Goal: Communication & Community: Answer question/provide support

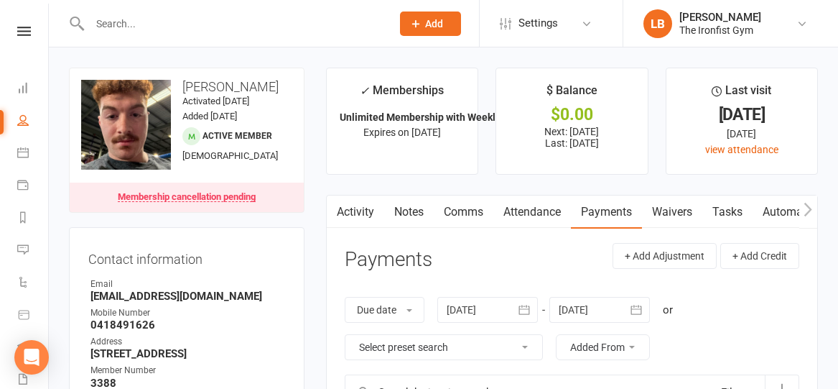
scroll to position [194, 0]
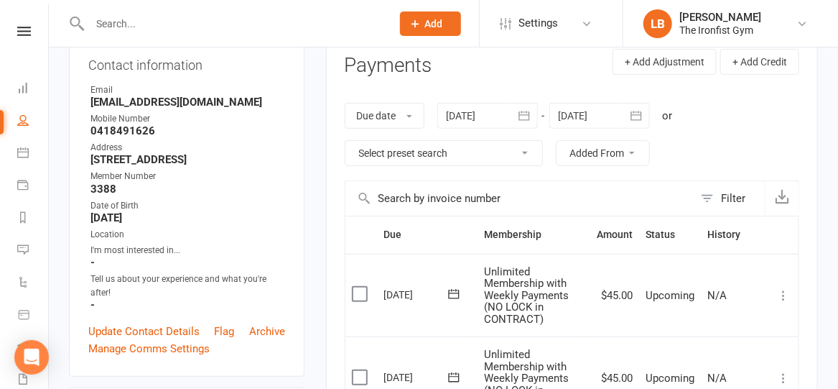
click at [282, 22] on input "text" at bounding box center [234, 24] width 296 height 20
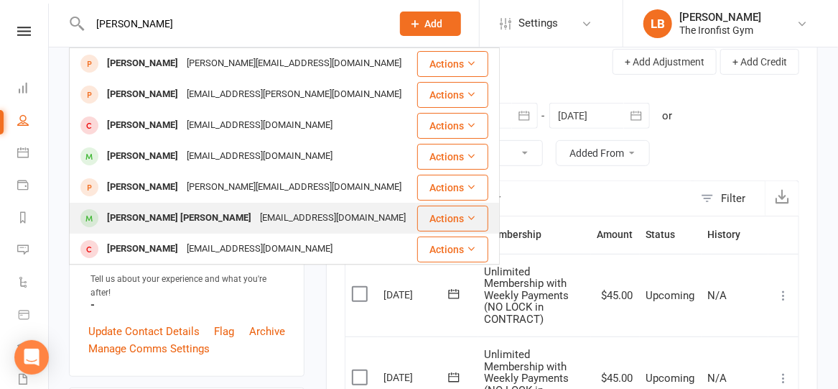
type input "[PERSON_NAME]"
click at [287, 210] on div "[EMAIL_ADDRESS][DOMAIN_NAME]" at bounding box center [333, 218] width 154 height 21
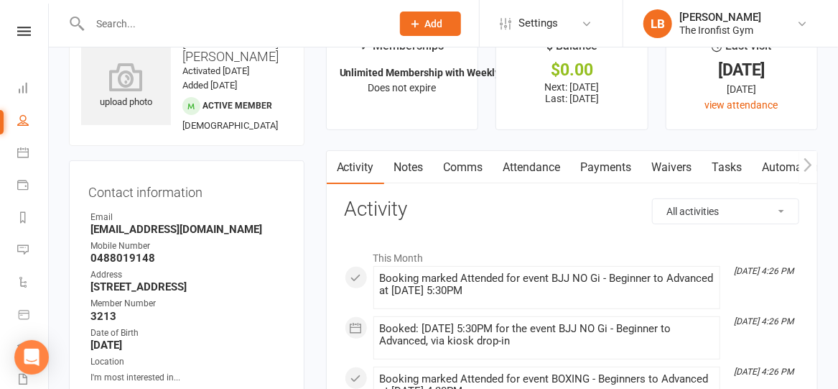
scroll to position [45, 0]
click at [622, 162] on link "Payments" at bounding box center [606, 167] width 71 height 33
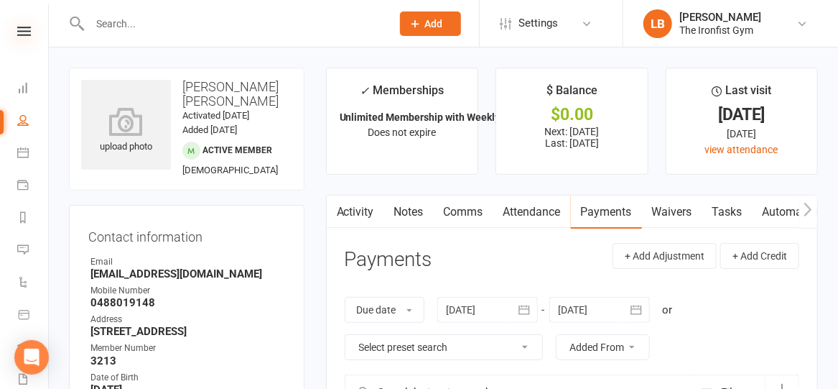
click at [19, 30] on icon at bounding box center [24, 31] width 14 height 9
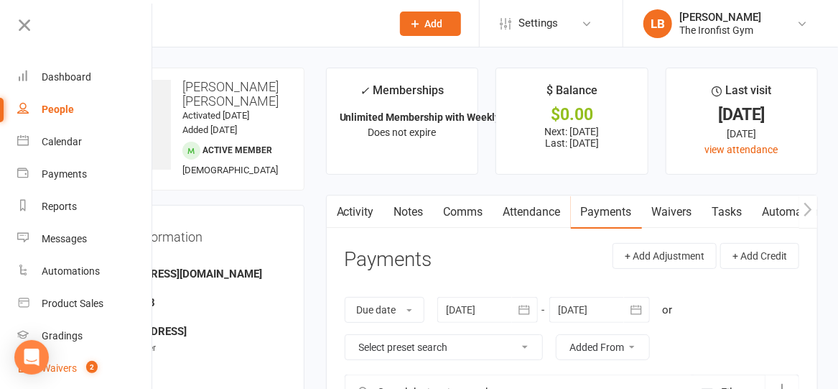
click at [63, 365] on div "Waivers" at bounding box center [59, 367] width 35 height 11
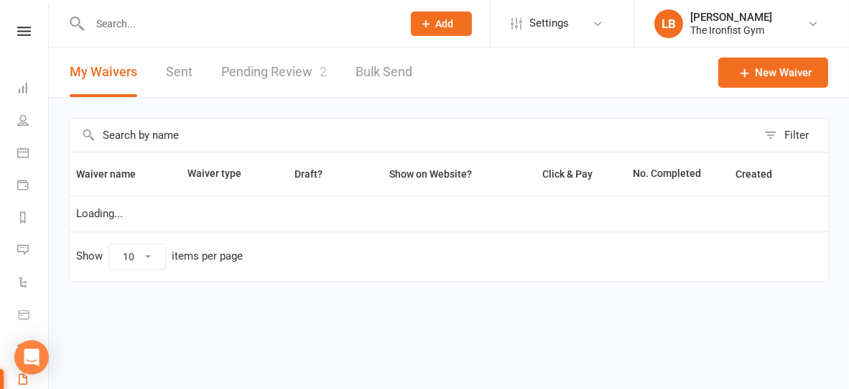
select select "100"
click at [301, 78] on link "Pending Review 2" at bounding box center [274, 72] width 106 height 50
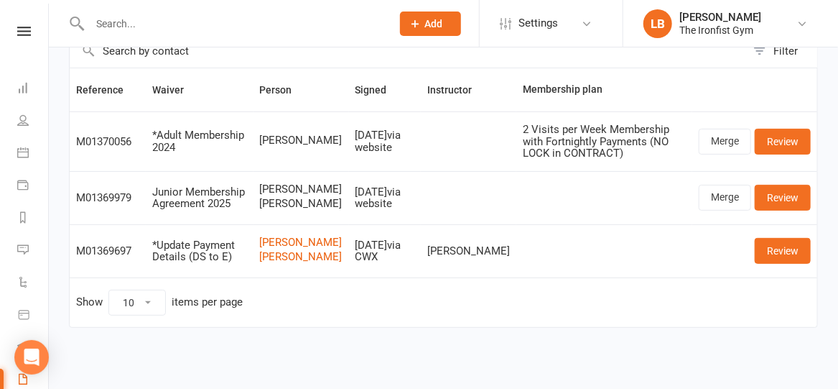
scroll to position [93, 0]
click at [787, 251] on link "Review" at bounding box center [783, 251] width 56 height 26
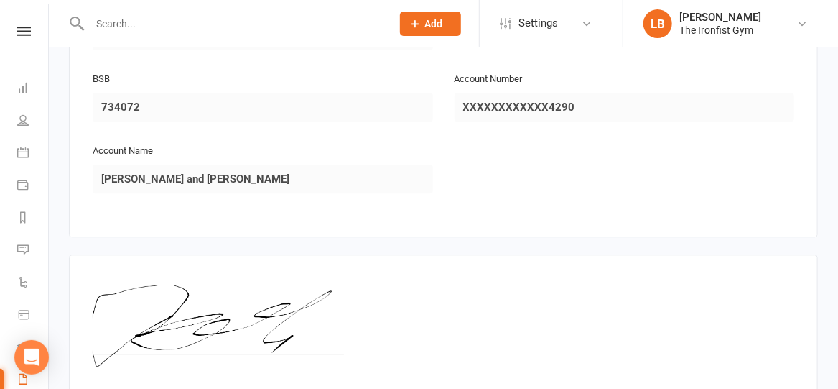
scroll to position [1438, 0]
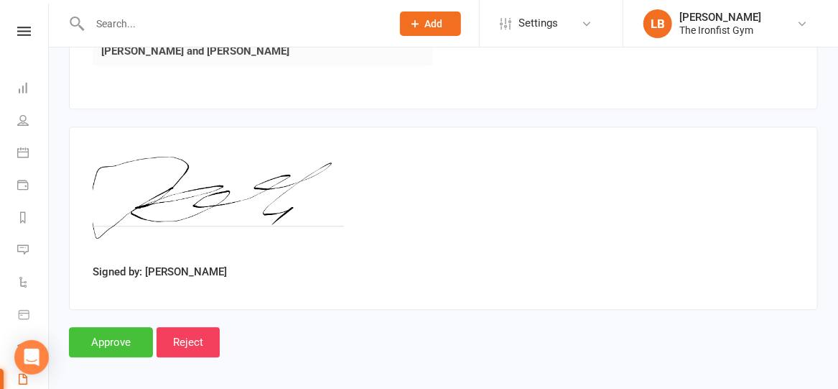
click at [80, 336] on input "Approve" at bounding box center [111, 342] width 84 height 30
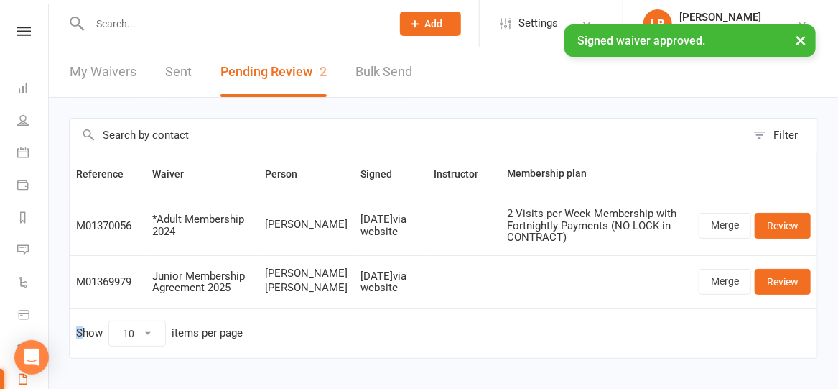
drag, startPoint x: 80, startPoint y: 336, endPoint x: 346, endPoint y: 348, distance: 265.4
click at [346, 348] on td "Show 10 25 50 100 items per page" at bounding box center [444, 333] width 748 height 50
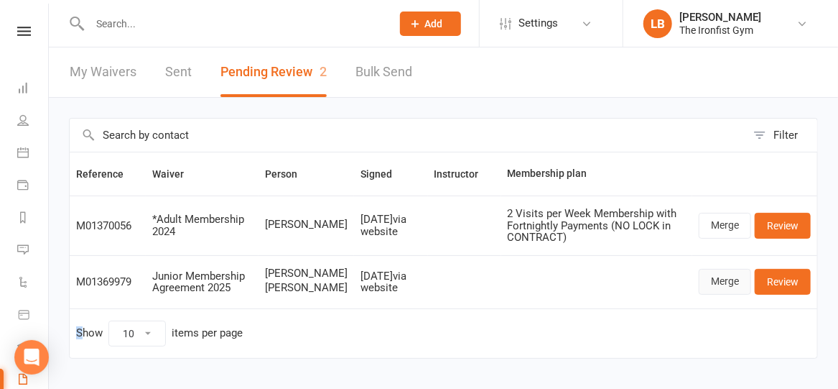
click at [713, 285] on link "Merge" at bounding box center [725, 282] width 52 height 26
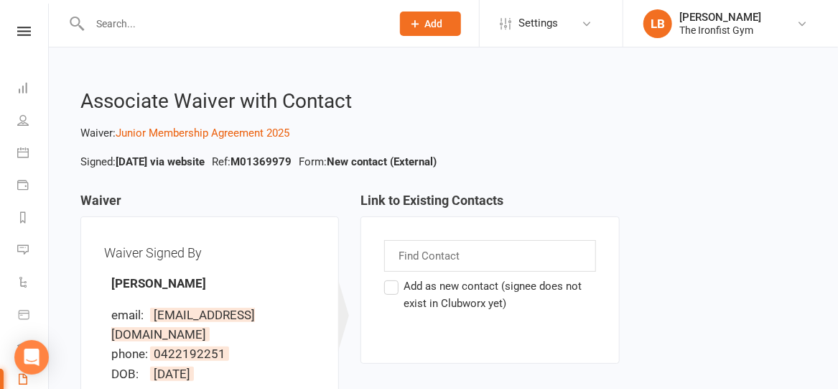
scroll to position [65, 0]
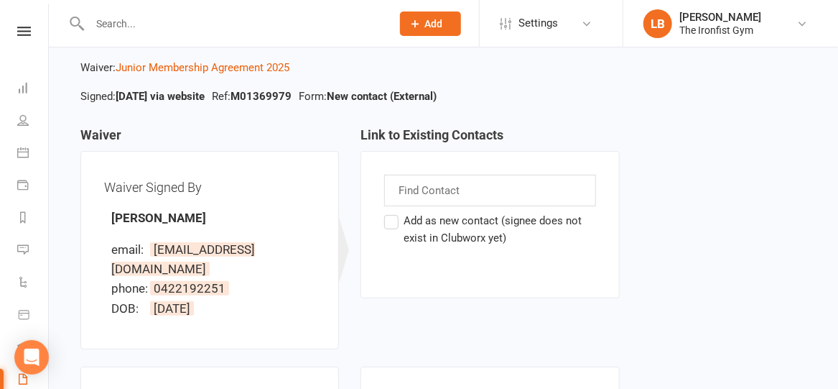
click at [397, 222] on label "Add as new contact (signee does not exist in Clubworx yet)" at bounding box center [489, 229] width 211 height 34
click at [394, 212] on input "Add as new contact (signee does not exist in Clubworx yet)" at bounding box center [388, 212] width 9 height 0
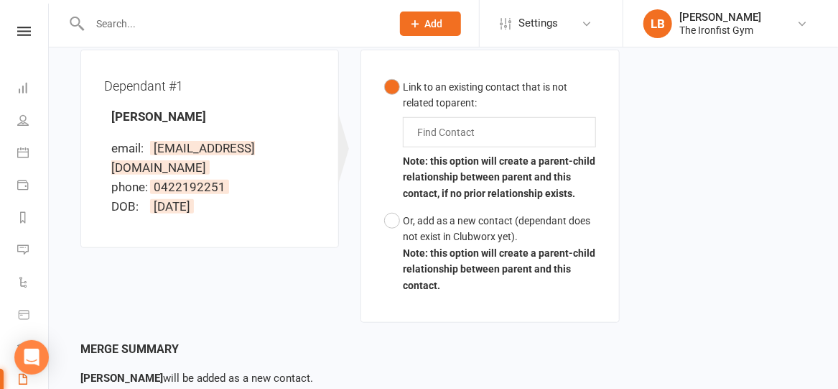
scroll to position [382, 0]
click at [389, 207] on button "Or, add as a new contact (dependant does not exist in Clubworx yet). Note: this…" at bounding box center [489, 253] width 211 height 92
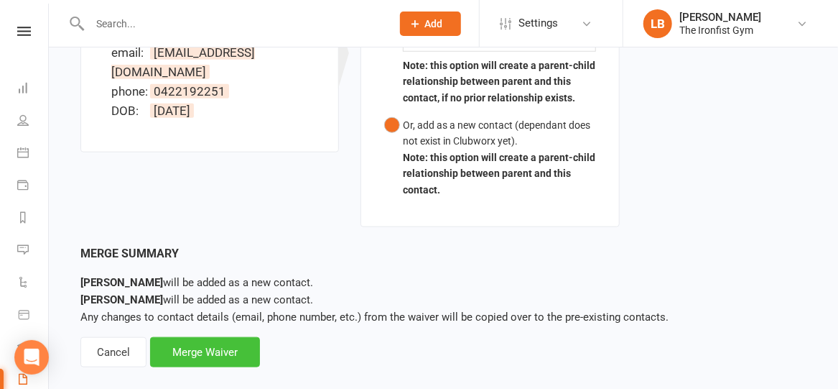
click at [208, 337] on div "Merge Waiver" at bounding box center [205, 352] width 110 height 30
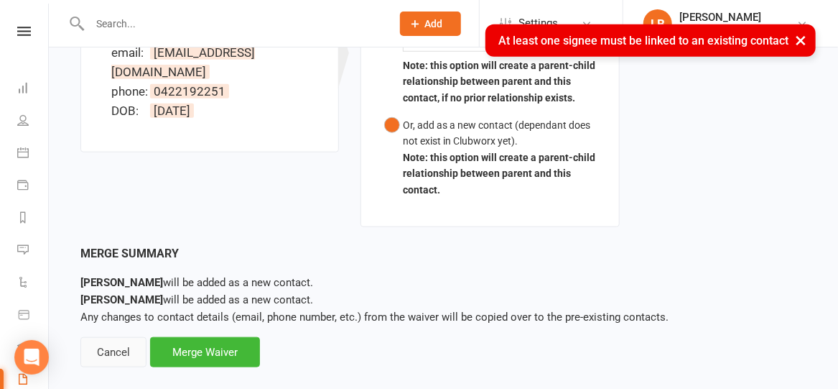
click at [120, 337] on div "Cancel" at bounding box center [113, 352] width 66 height 30
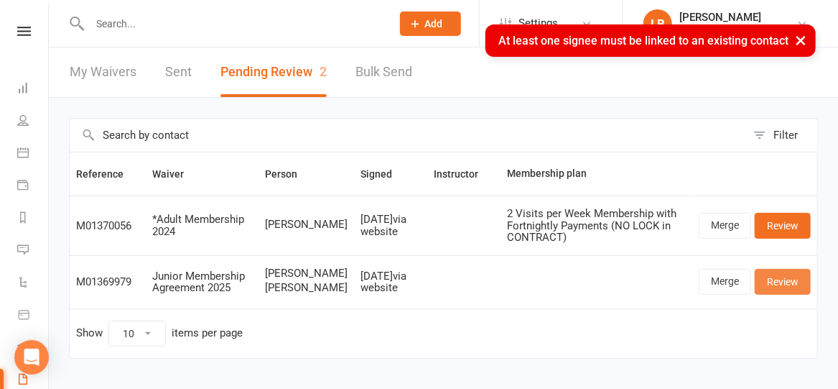
click at [785, 287] on link "Review" at bounding box center [783, 282] width 56 height 26
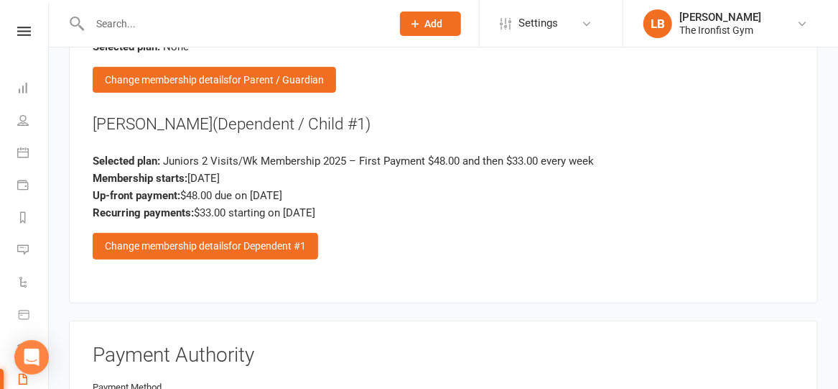
scroll to position [2342, 0]
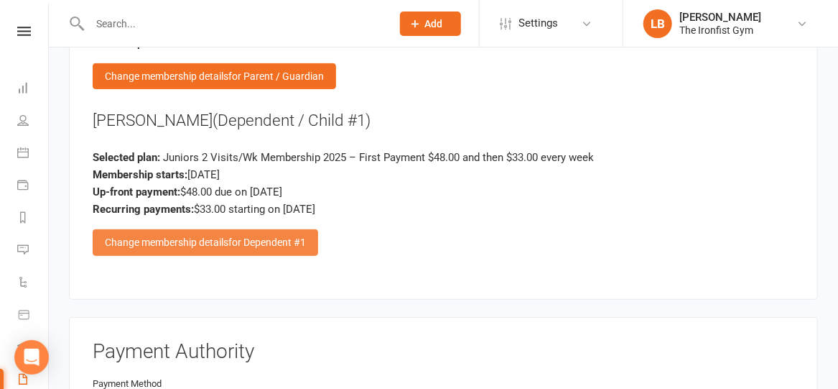
click at [265, 229] on div "Change membership details for Dependent #1" at bounding box center [206, 242] width 226 height 26
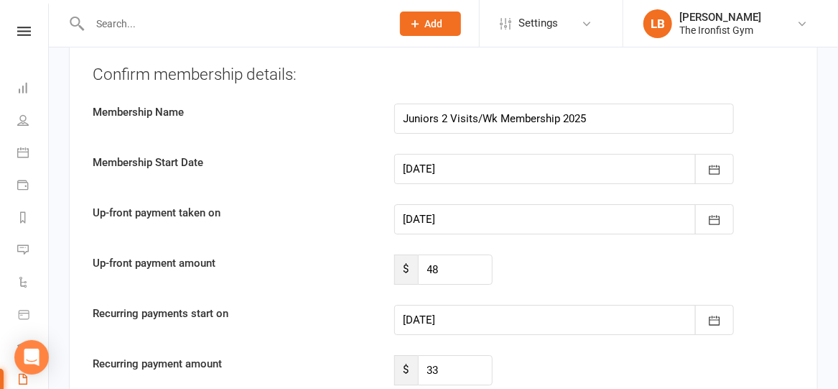
scroll to position [4065, 0]
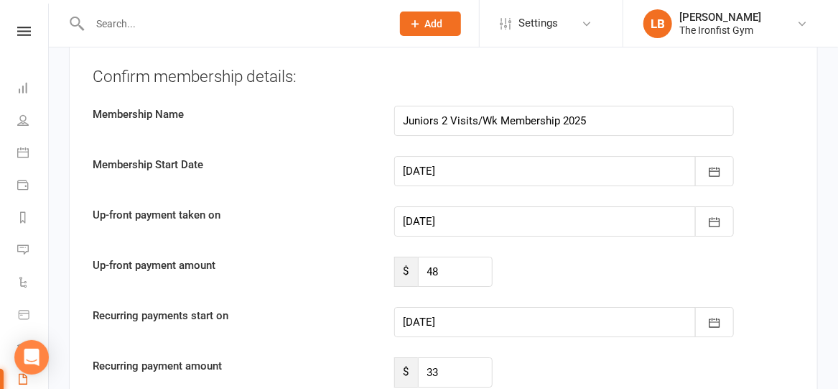
click at [494, 206] on div at bounding box center [564, 221] width 341 height 30
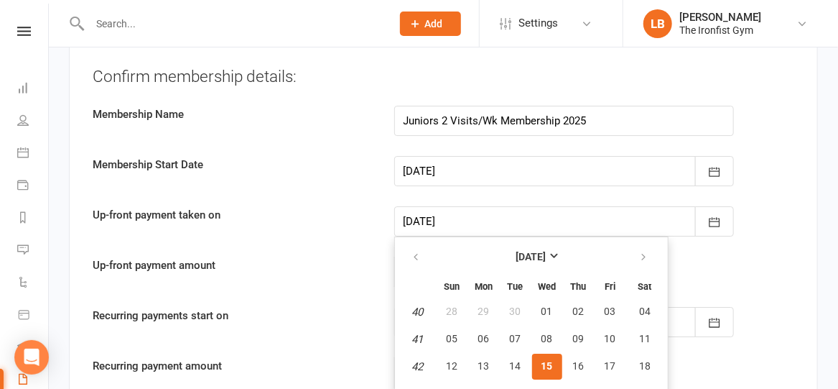
scroll to position [4093, 0]
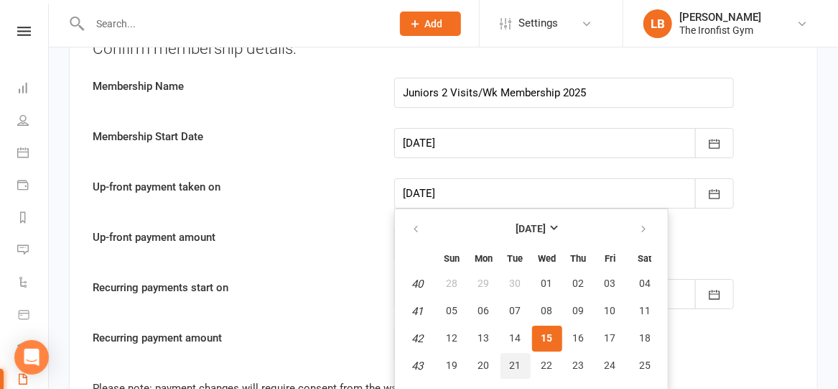
click at [514, 359] on span "21" at bounding box center [515, 364] width 11 height 11
type input "[DATE]"
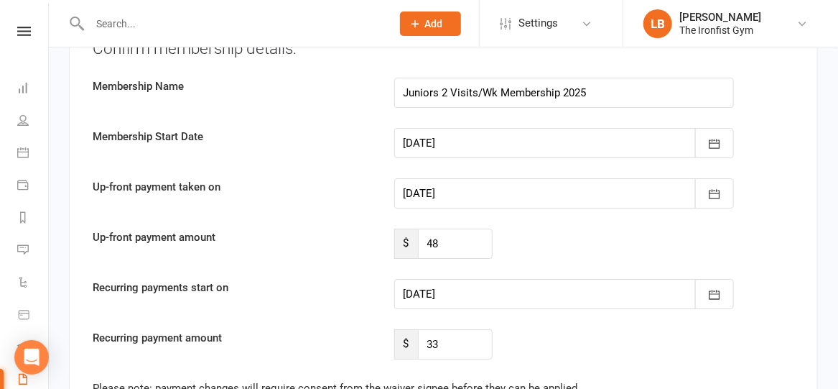
click at [477, 128] on div at bounding box center [564, 143] width 341 height 30
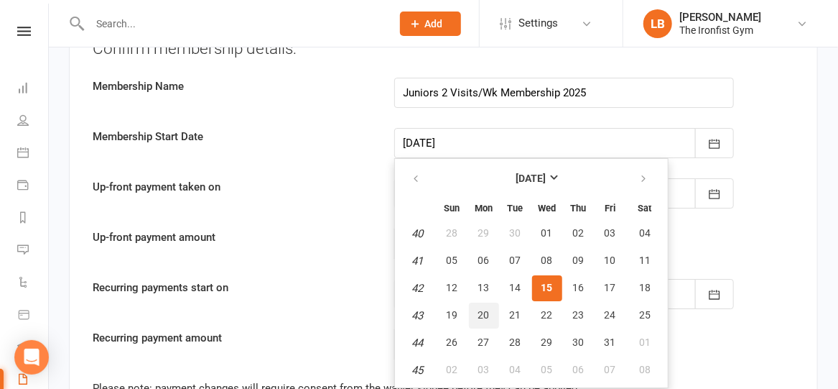
click at [479, 309] on span "20" at bounding box center [484, 314] width 11 height 11
type input "[DATE]"
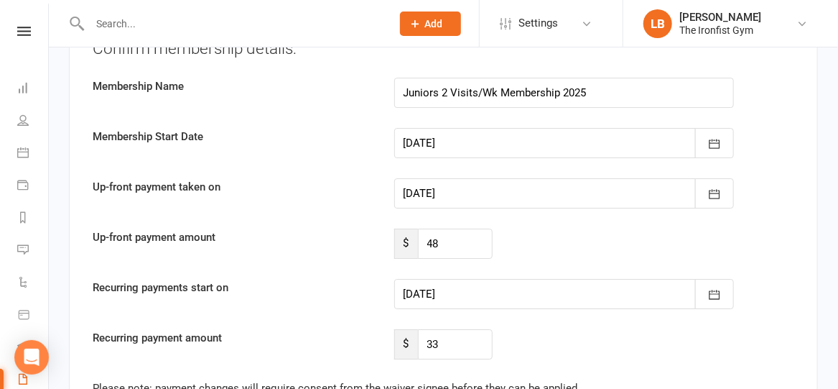
click at [473, 279] on div at bounding box center [564, 294] width 341 height 30
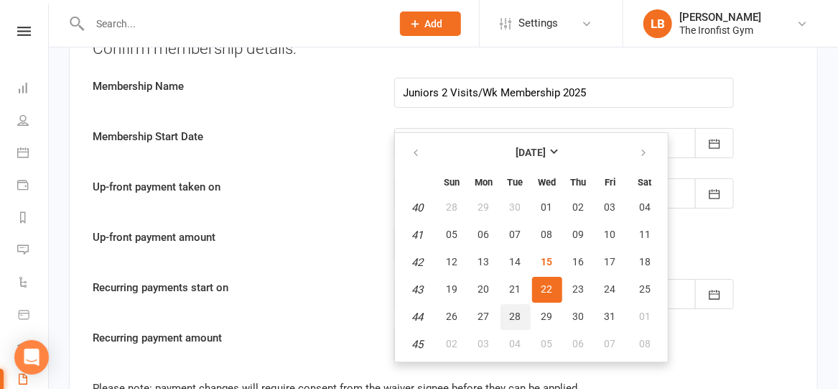
click at [507, 304] on button "28" at bounding box center [516, 317] width 30 height 26
type input "[DATE]"
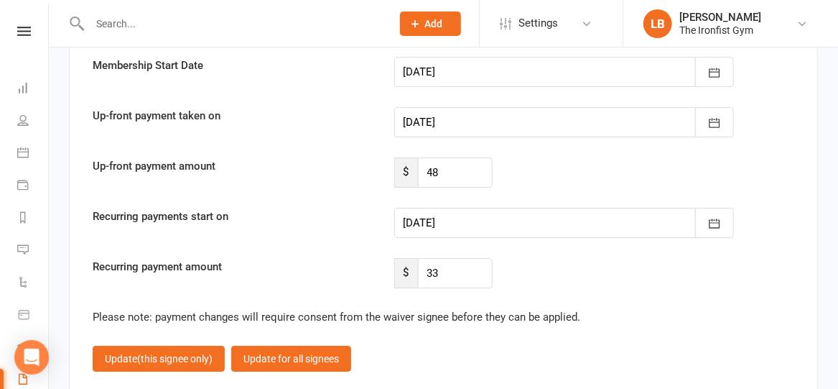
scroll to position [4168, 0]
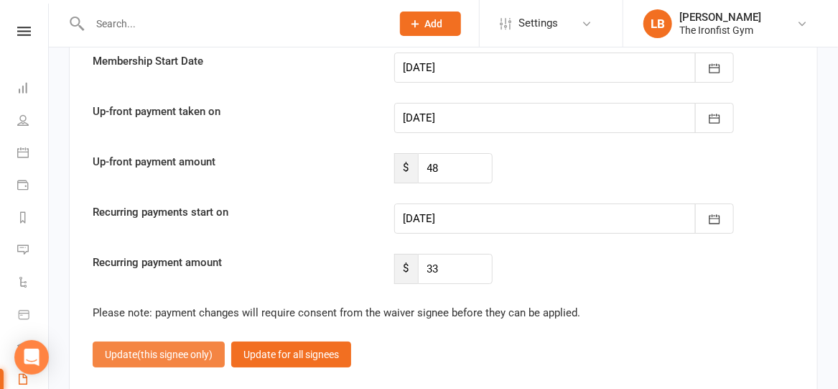
click at [181, 341] on button "Update (this signee only)" at bounding box center [159, 354] width 132 height 26
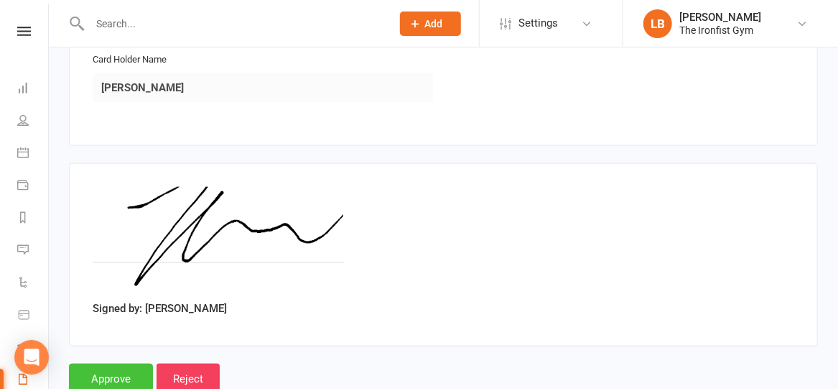
click at [117, 364] on input "Approve" at bounding box center [111, 379] width 84 height 30
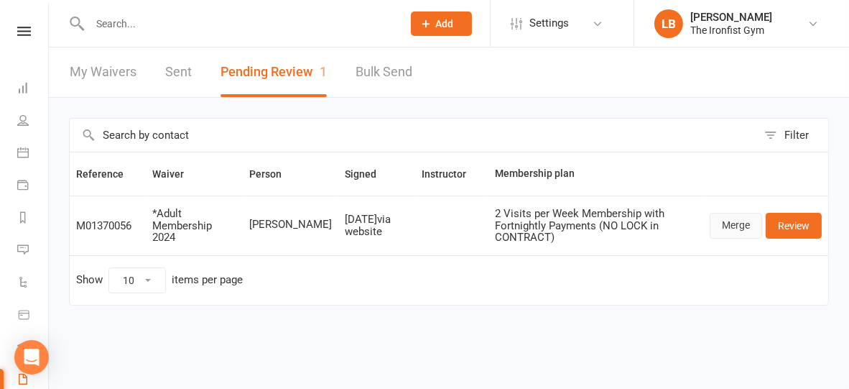
click at [731, 225] on link "Merge" at bounding box center [736, 226] width 52 height 26
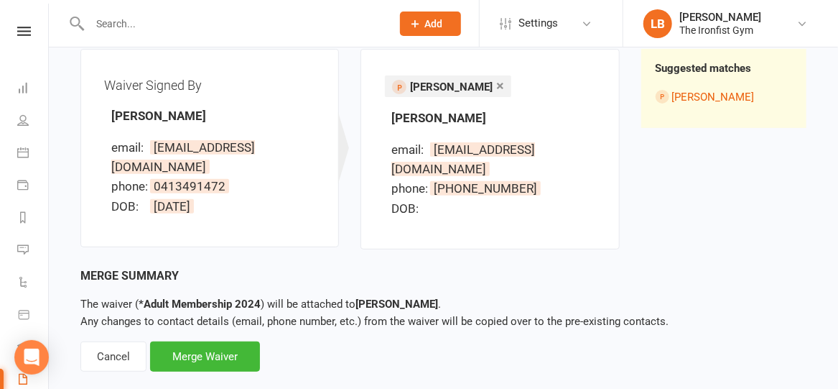
scroll to position [173, 0]
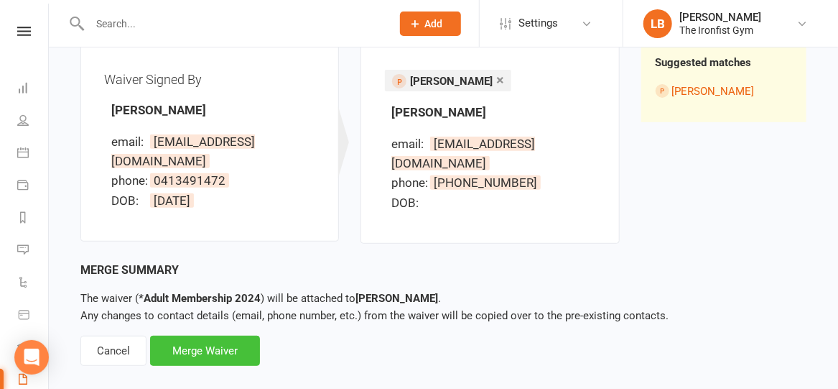
click at [188, 338] on div "Merge Waiver" at bounding box center [205, 351] width 110 height 30
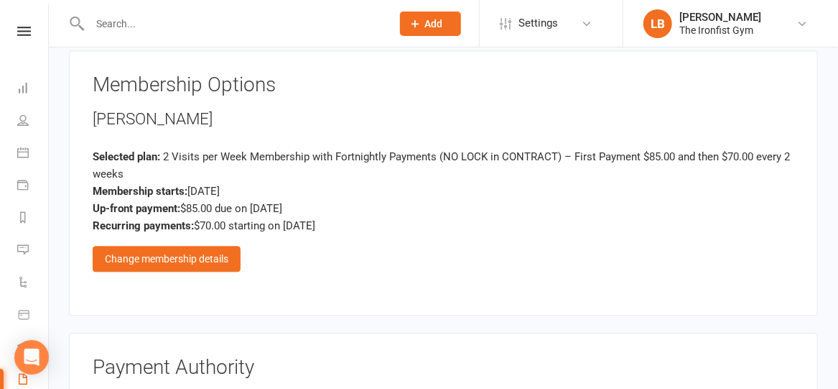
scroll to position [1275, 0]
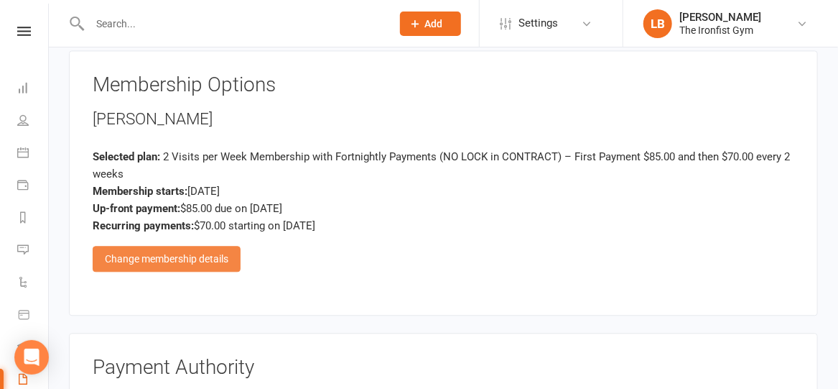
click at [208, 254] on div "Change membership details" at bounding box center [167, 259] width 148 height 26
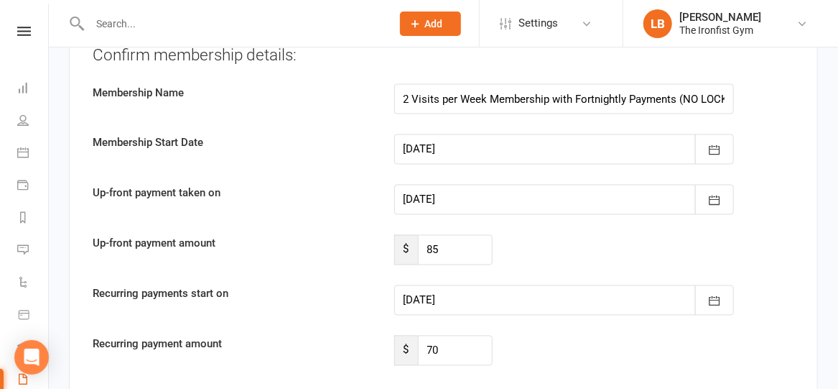
scroll to position [3131, 0]
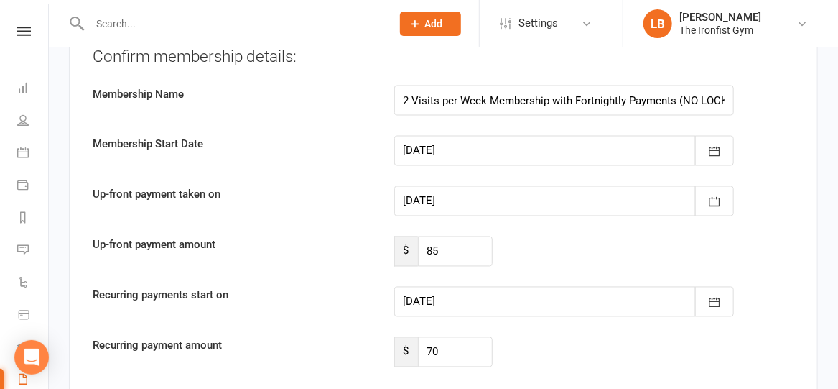
click at [533, 188] on div at bounding box center [564, 201] width 341 height 30
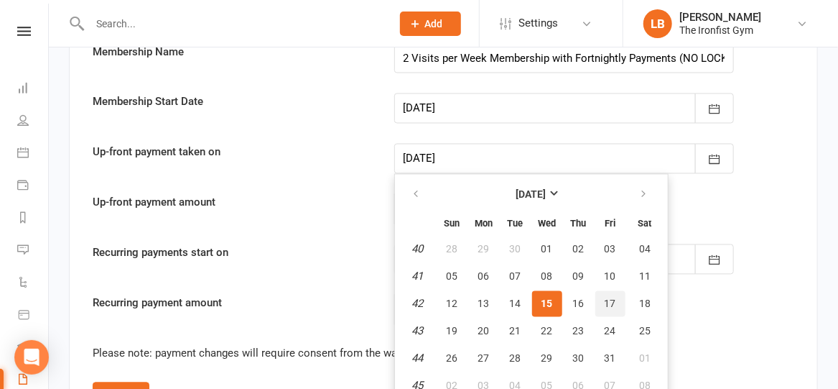
click at [605, 298] on span "17" at bounding box center [610, 303] width 11 height 11
type input "[DATE]"
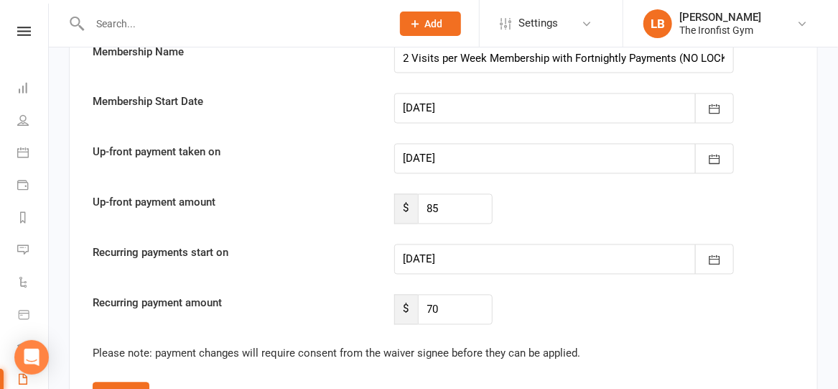
click at [525, 244] on div at bounding box center [564, 259] width 341 height 30
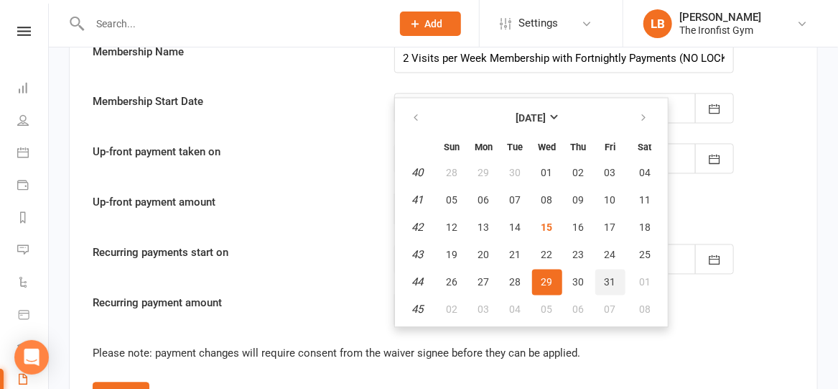
click at [614, 277] on span "31" at bounding box center [610, 282] width 11 height 11
type input "[DATE]"
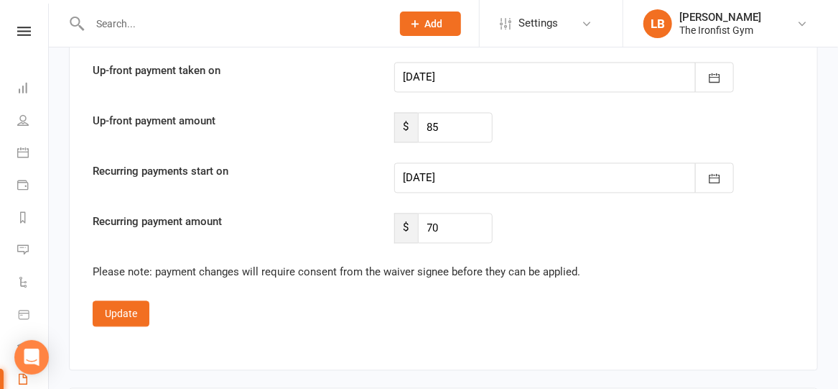
scroll to position [3264, 0]
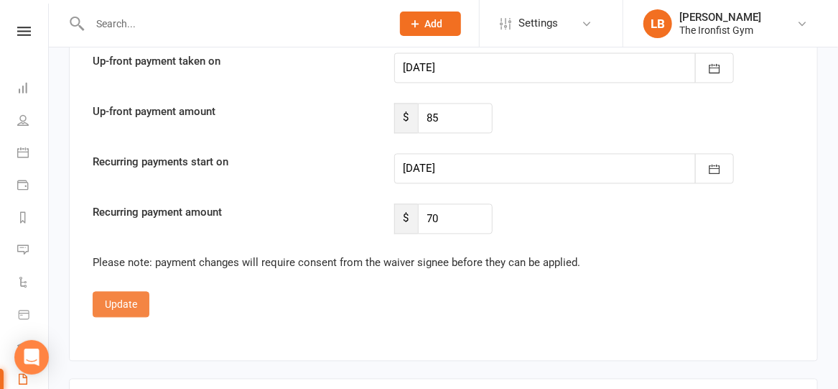
click at [112, 295] on button "Update" at bounding box center [121, 305] width 57 height 26
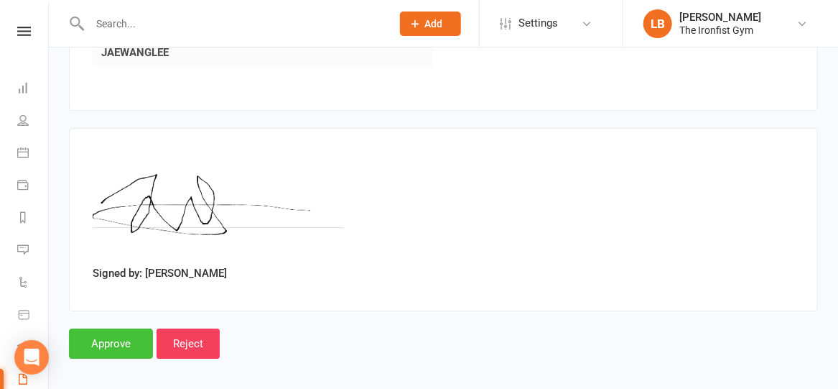
click at [109, 338] on input "Approve" at bounding box center [111, 343] width 84 height 30
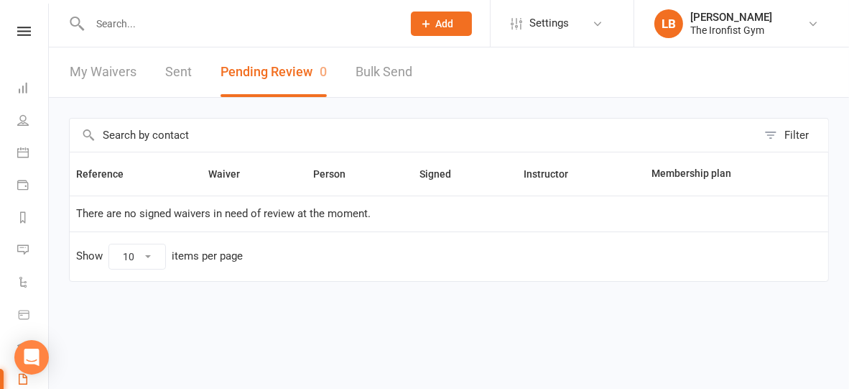
click at [21, 26] on nav "Clubworx Dashboard People Calendar Payments Reports Messages Automations Produc…" at bounding box center [24, 198] width 49 height 389
click at [22, 30] on icon at bounding box center [24, 31] width 14 height 9
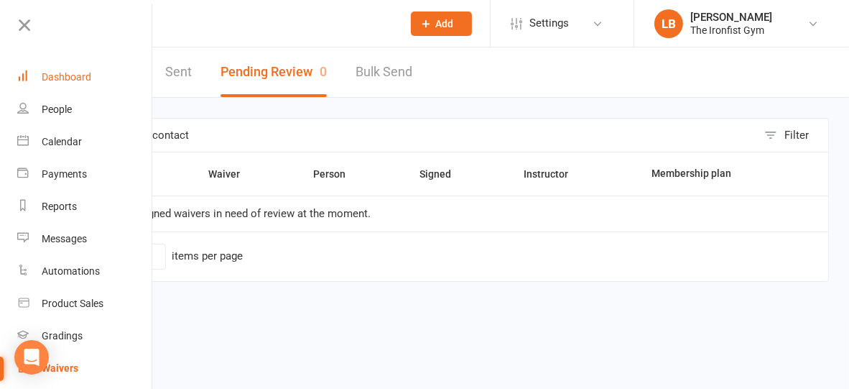
click at [70, 74] on div "Dashboard" at bounding box center [67, 76] width 50 height 11
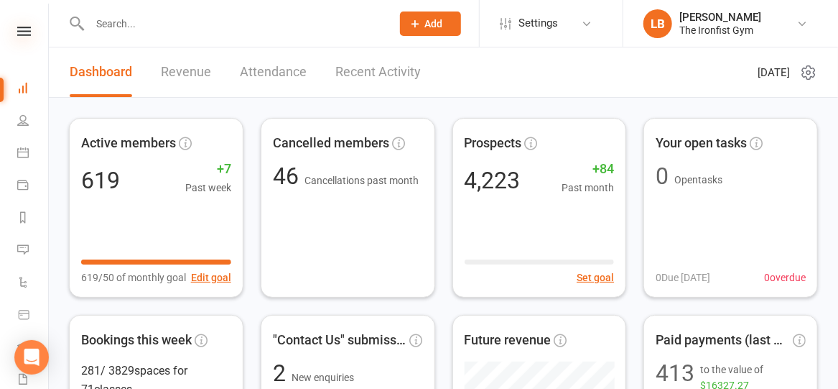
click at [17, 29] on icon at bounding box center [24, 31] width 14 height 9
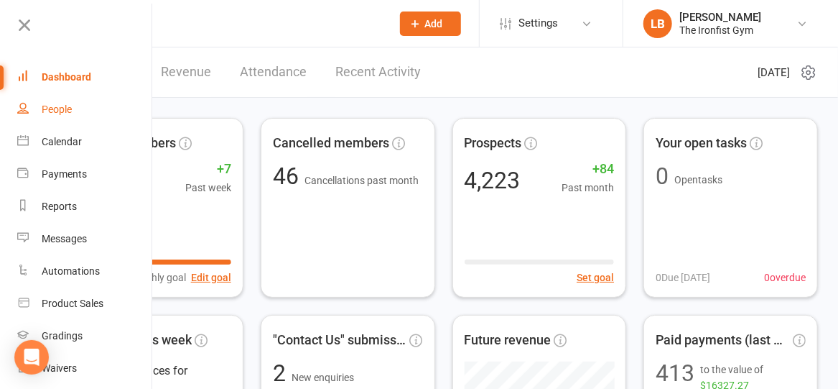
click at [52, 107] on div "People" at bounding box center [57, 108] width 30 height 11
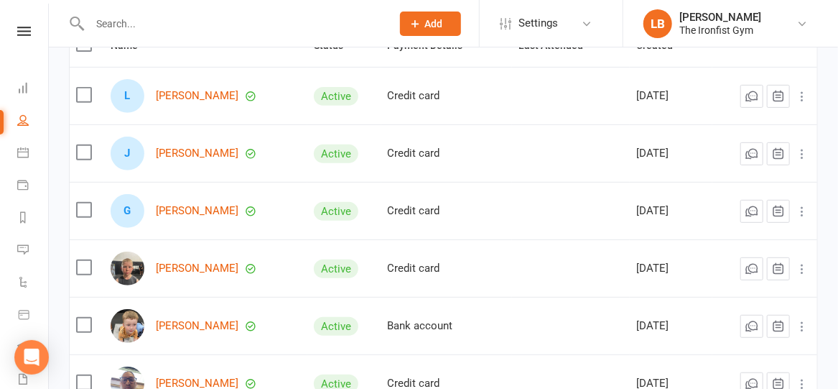
scroll to position [186, 0]
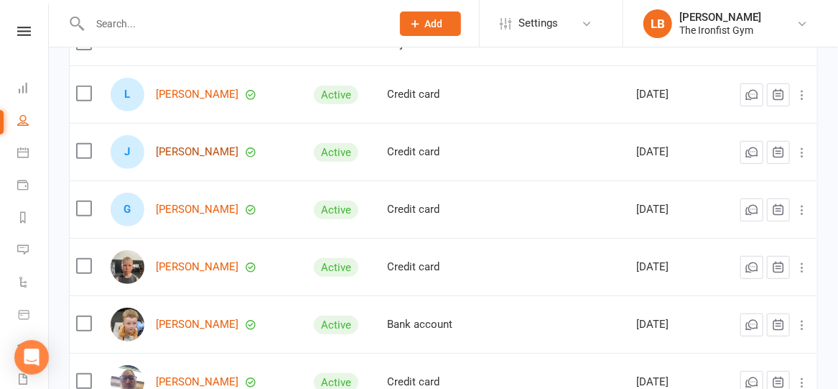
click at [180, 158] on link "[PERSON_NAME]" at bounding box center [197, 152] width 83 height 12
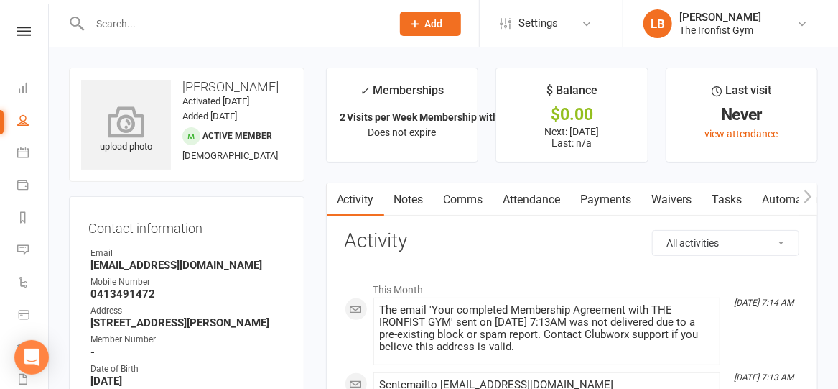
click at [149, 119] on icon at bounding box center [126, 122] width 99 height 32
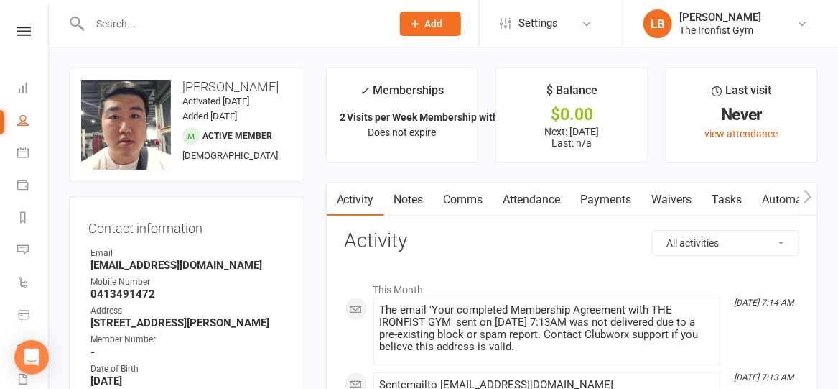
click at [479, 193] on link "Comms" at bounding box center [464, 199] width 60 height 33
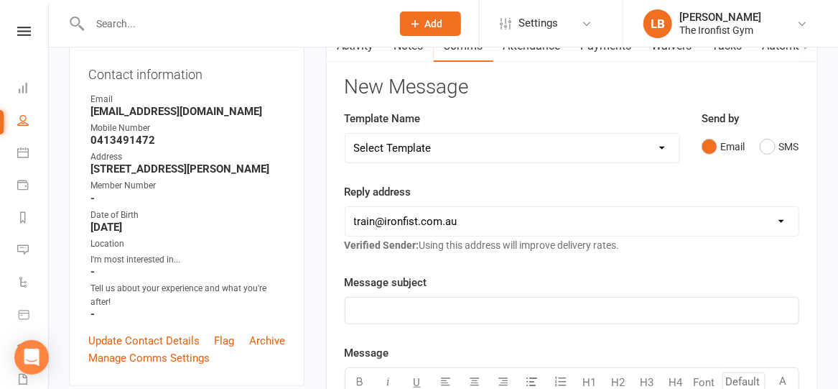
scroll to position [157, 0]
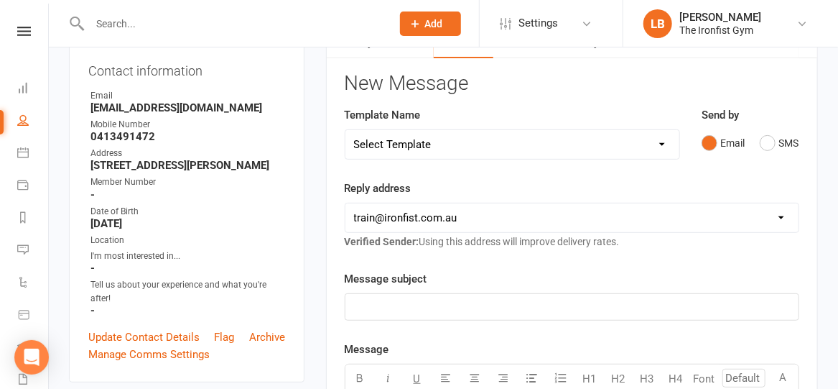
click at [443, 139] on select "Select Template [SMS] Grading Fee owing [SMS] Balance Owing - Catch up [SMS] Ex…" at bounding box center [513, 144] width 334 height 29
select select "16"
click at [346, 130] on select "Select Template [SMS] Grading Fee owing [SMS] Balance Owing - Catch up [SMS] Ex…" at bounding box center [513, 144] width 334 height 29
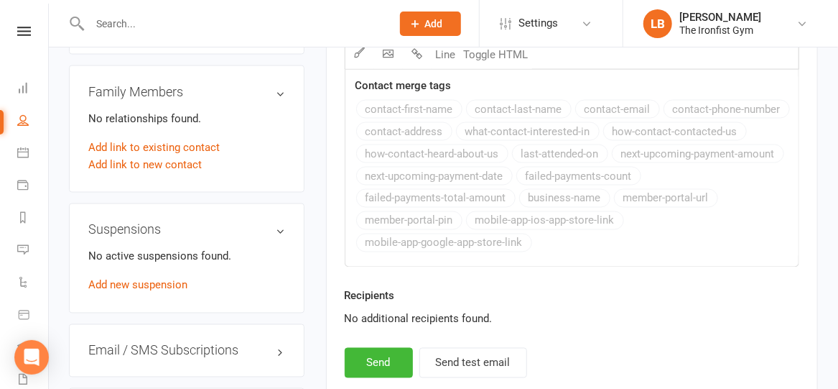
scroll to position [914, 0]
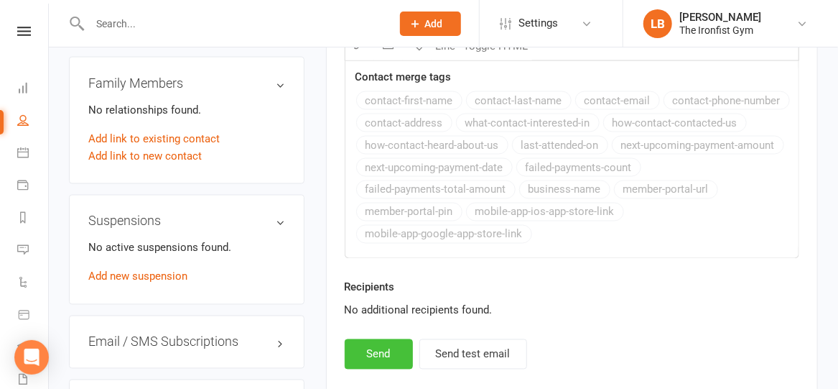
click at [373, 351] on button "Send" at bounding box center [379, 354] width 68 height 30
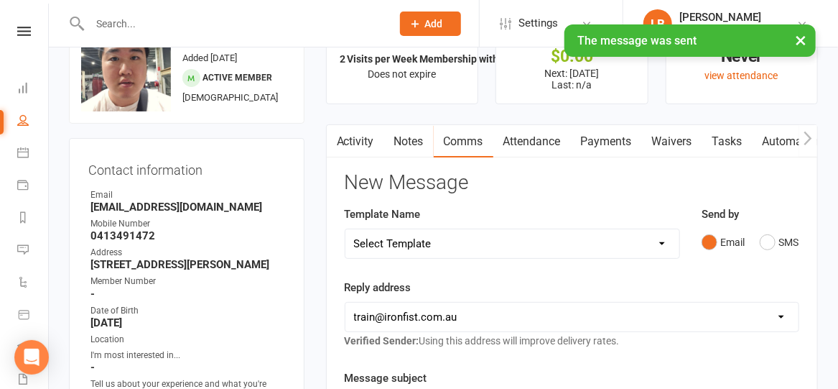
scroll to position [55, 0]
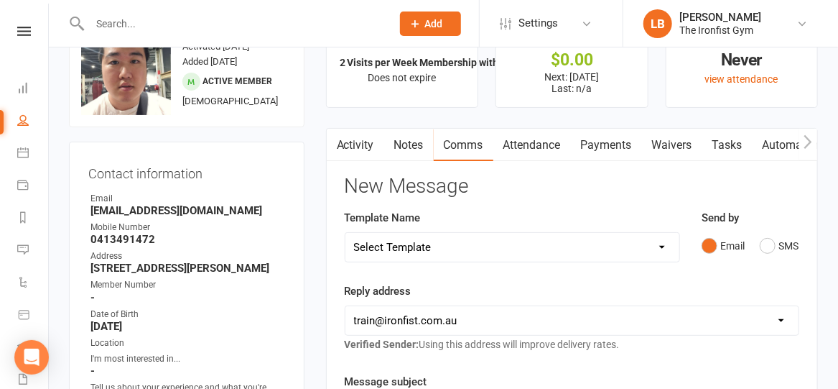
click at [471, 145] on link "Comms" at bounding box center [464, 145] width 60 height 33
click at [449, 246] on select "Select Template [SMS] Grading Fee owing [SMS] Balance Owing - Catch up [SMS] Ex…" at bounding box center [513, 247] width 334 height 29
select select "17"
click at [346, 233] on select "Select Template [SMS] Grading Fee owing [SMS] Balance Owing - Catch up [SMS] Ex…" at bounding box center [513, 247] width 334 height 29
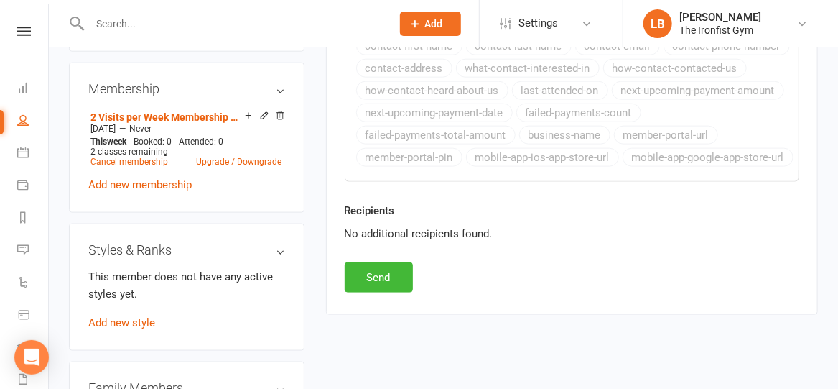
scroll to position [614, 0]
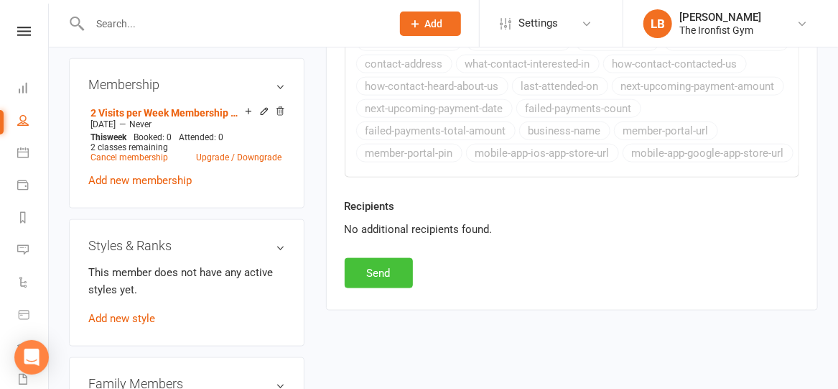
click at [386, 267] on button "Send" at bounding box center [379, 273] width 68 height 30
select select
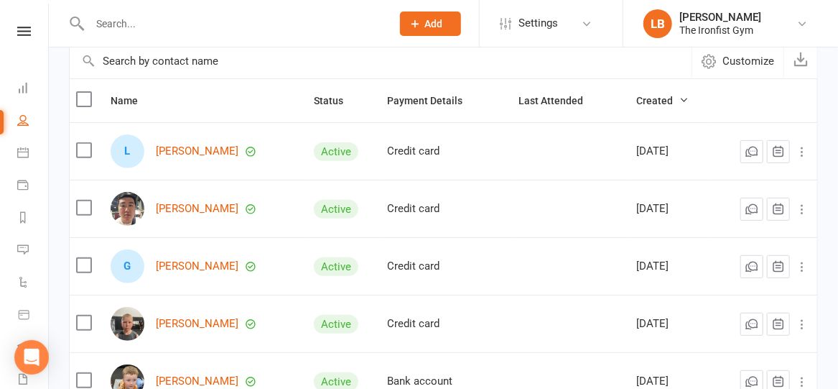
scroll to position [144, 0]
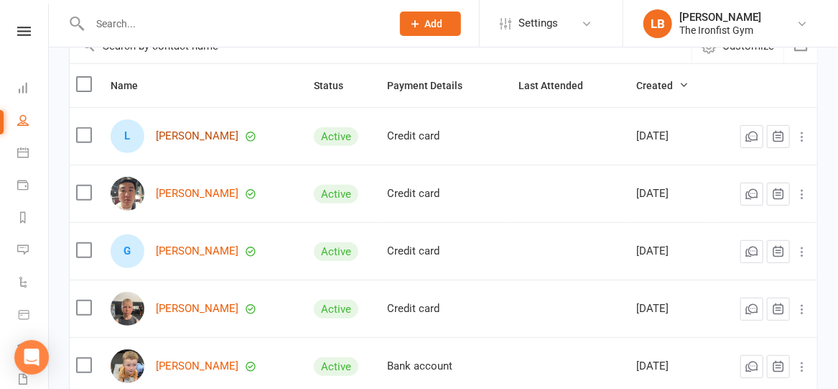
click at [180, 139] on link "[PERSON_NAME]" at bounding box center [197, 136] width 83 height 12
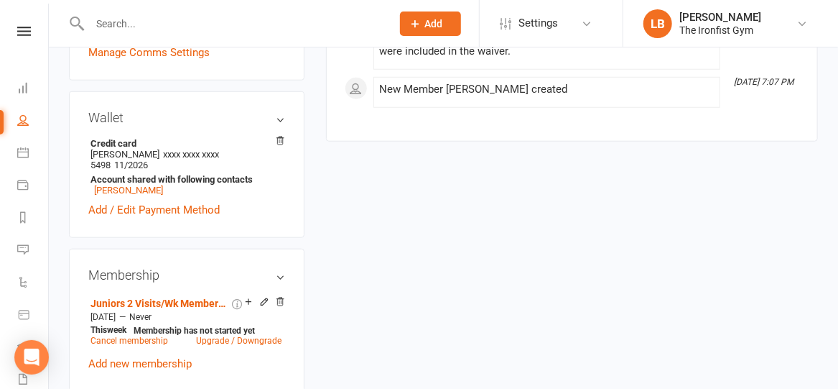
scroll to position [474, 0]
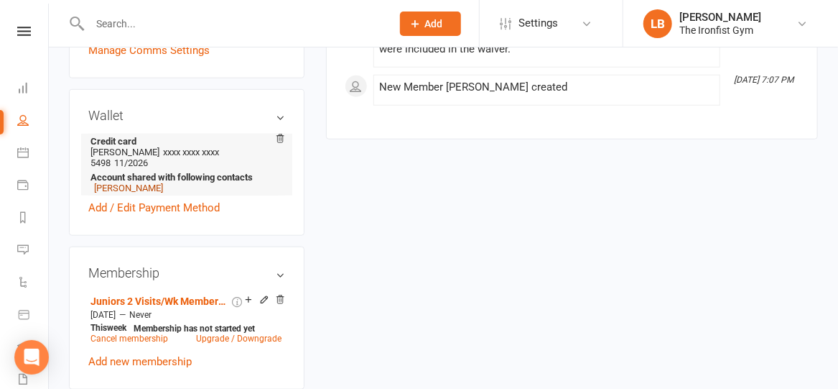
click at [133, 186] on link "[PERSON_NAME]" at bounding box center [128, 188] width 69 height 11
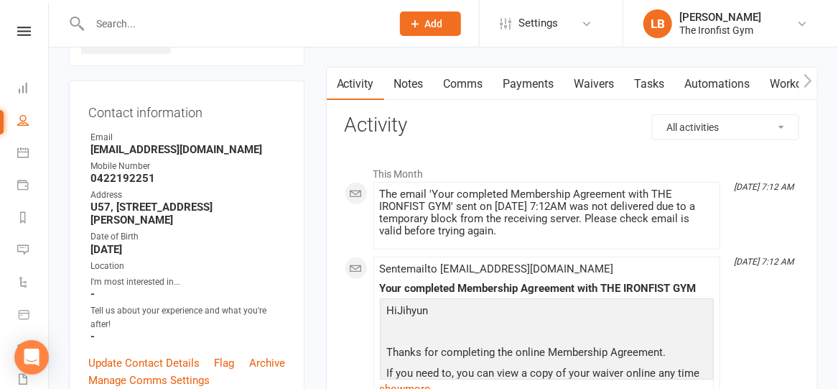
scroll to position [115, 0]
click at [456, 84] on link "Comms" at bounding box center [464, 84] width 60 height 33
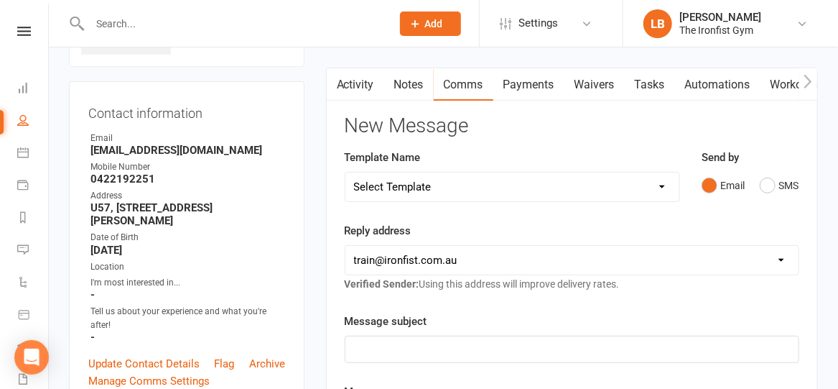
click at [438, 193] on select "Select Template [SMS] Grading Fee owing [SMS] Balance Owing - Catch up [SMS] Ex…" at bounding box center [513, 186] width 334 height 29
select select "16"
click at [346, 172] on select "Select Template [SMS] Grading Fee owing [SMS] Balance Owing - Catch up [SMS] Ex…" at bounding box center [513, 186] width 334 height 29
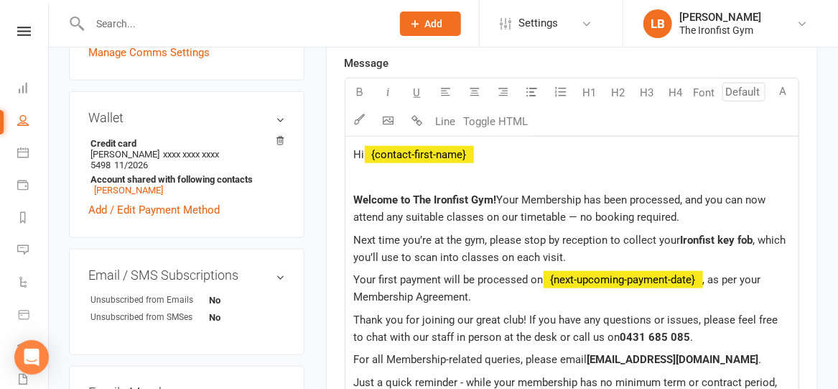
scroll to position [449, 0]
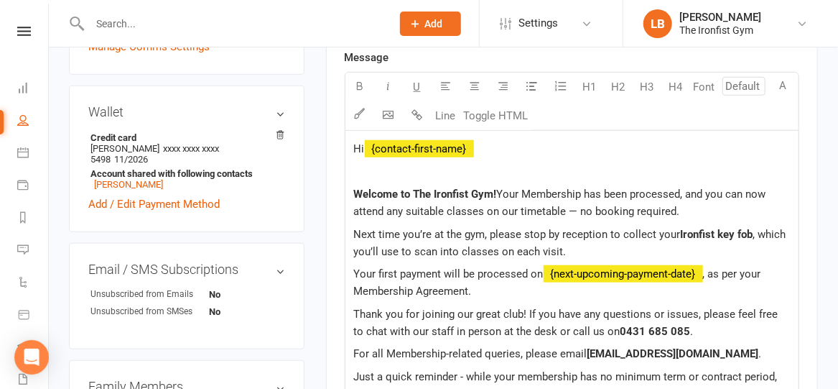
click at [507, 193] on span "Your Membership has been processed, and you can now attend any suitable classes…" at bounding box center [561, 203] width 415 height 30
click at [716, 189] on span "[PERSON_NAME]'s Membership has been processed, and you can now attend any suita…" at bounding box center [564, 203] width 420 height 30
click at [518, 208] on span "[PERSON_NAME]'s Membership has been processed, and he can now attend any suitab…" at bounding box center [571, 203] width 434 height 30
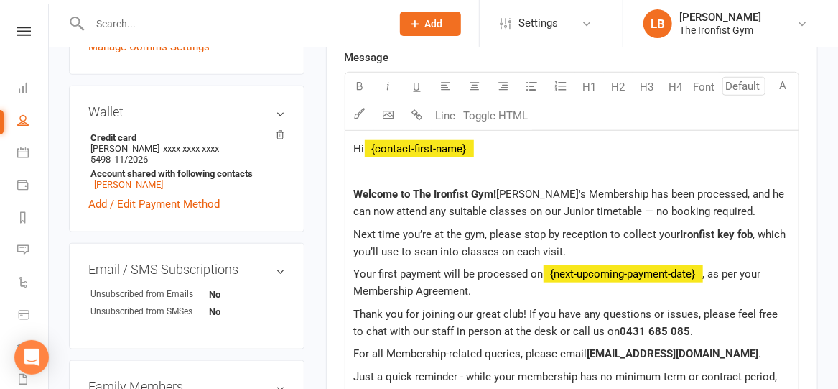
click at [415, 231] on span "Next time you’re at the gym, please stop by reception to collect your" at bounding box center [517, 234] width 327 height 13
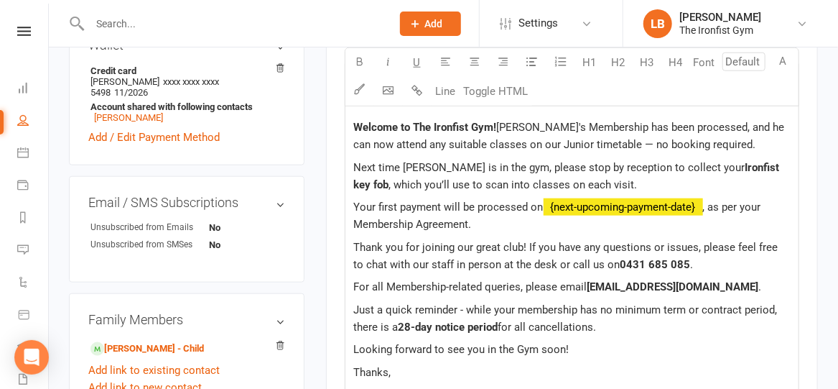
scroll to position [518, 0]
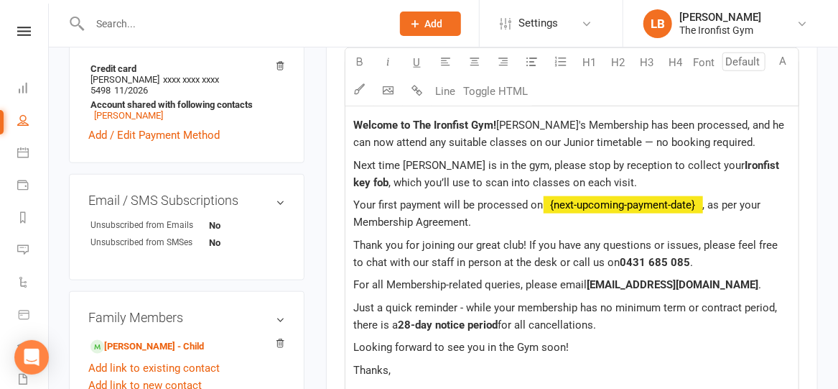
click at [530, 166] on span "Next time [PERSON_NAME] is in the gym, please stop by reception to collect your" at bounding box center [550, 165] width 392 height 13
click at [730, 164] on span "Next time [PERSON_NAME] is in the gym, please ask him to see us at reception to…" at bounding box center [570, 174] width 433 height 30
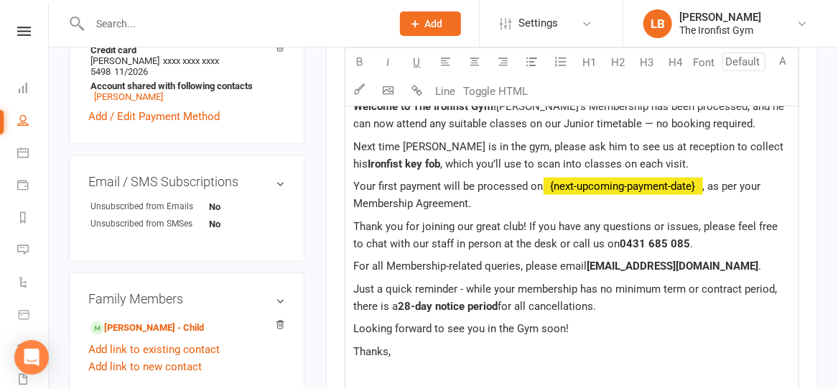
scroll to position [537, 0]
click at [441, 160] on span ", which you’ll use to scan into classes on each visit." at bounding box center [565, 163] width 249 height 13
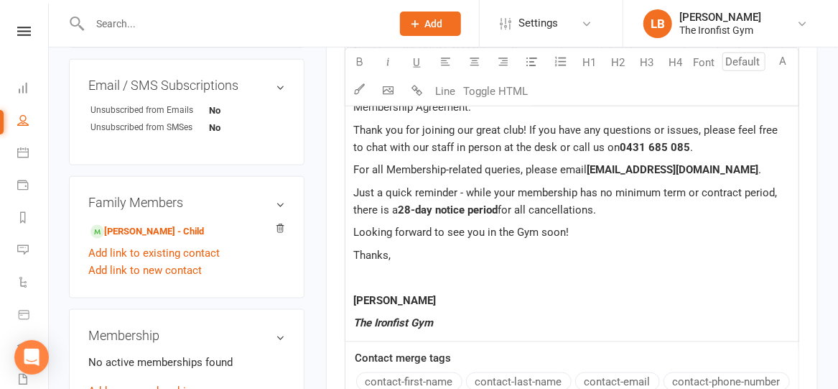
scroll to position [633, 0]
drag, startPoint x: 353, startPoint y: 191, endPoint x: 606, endPoint y: 207, distance: 254.1
click at [606, 207] on div "Hi ﻿ {contact-first-name} Welcome to The Ironfist Gym! [PERSON_NAME]'s Membersh…" at bounding box center [572, 144] width 453 height 394
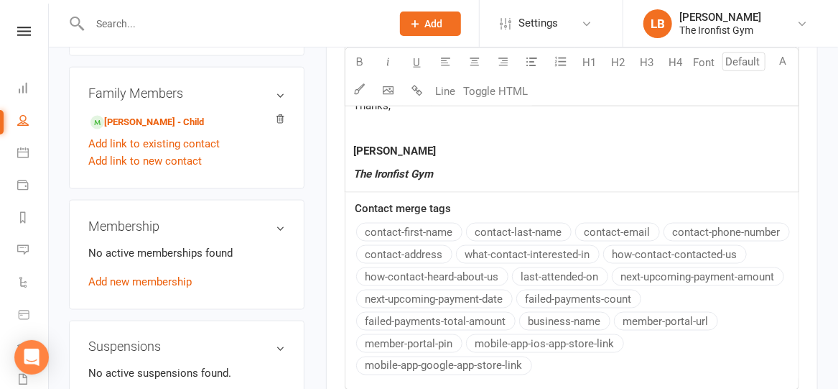
scroll to position [974, 0]
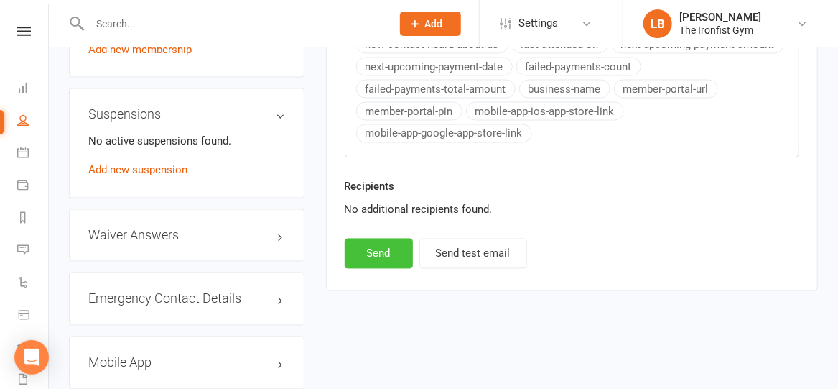
click at [361, 249] on button "Send" at bounding box center [379, 254] width 68 height 30
select select
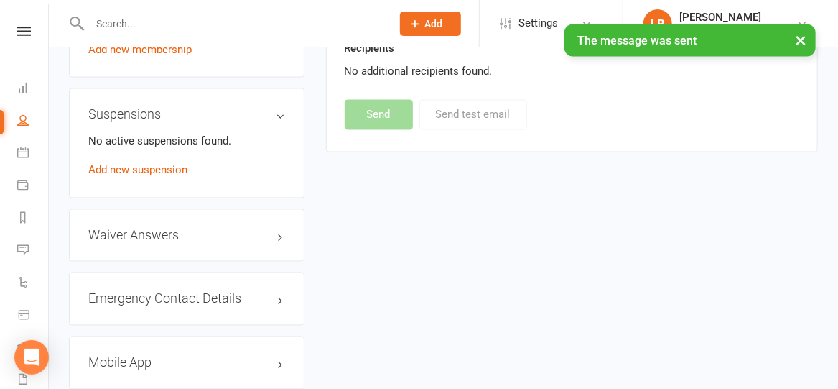
click at [270, 18] on input "text" at bounding box center [234, 24] width 296 height 20
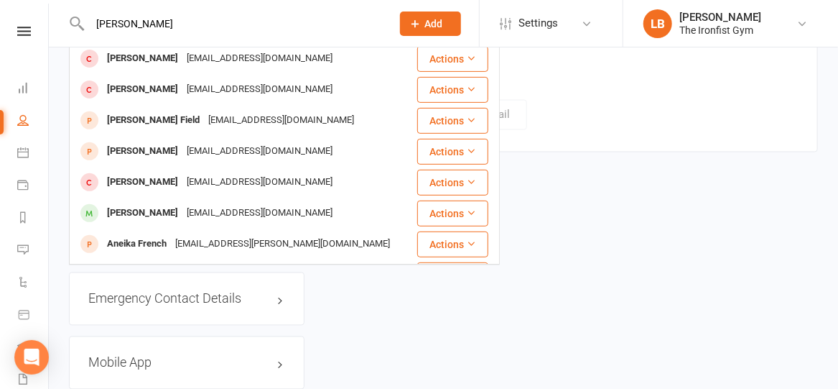
scroll to position [244, 0]
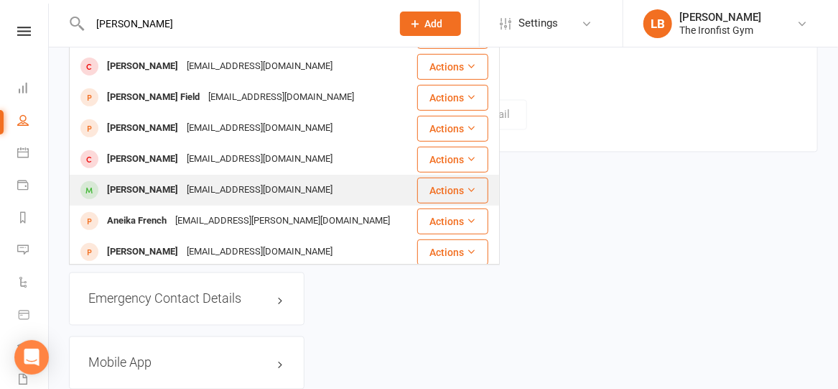
type input "[PERSON_NAME]"
click at [287, 190] on div "[EMAIL_ADDRESS][DOMAIN_NAME]" at bounding box center [260, 190] width 154 height 21
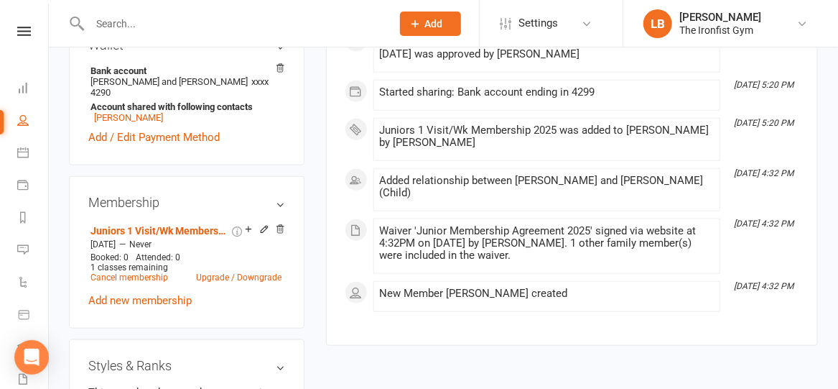
scroll to position [530, 0]
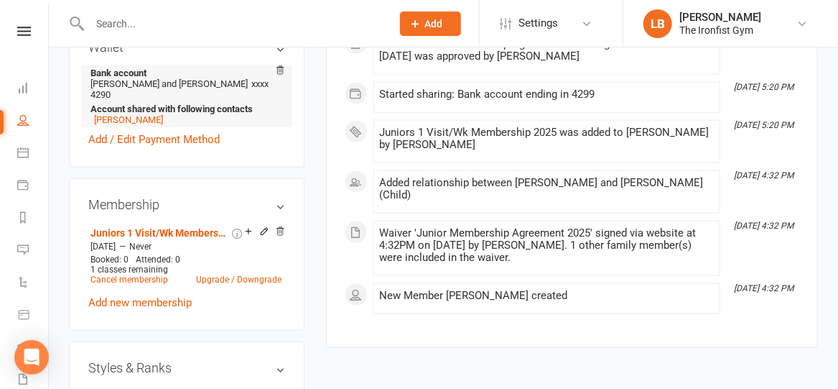
click at [141, 78] on strong "Bank account" at bounding box center [185, 73] width 188 height 11
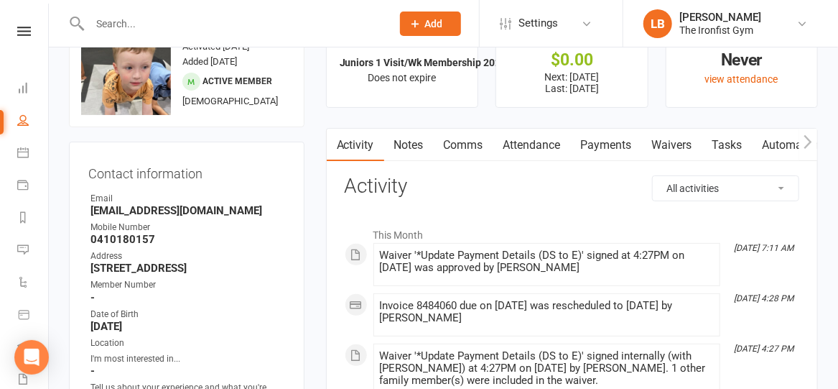
scroll to position [0, 0]
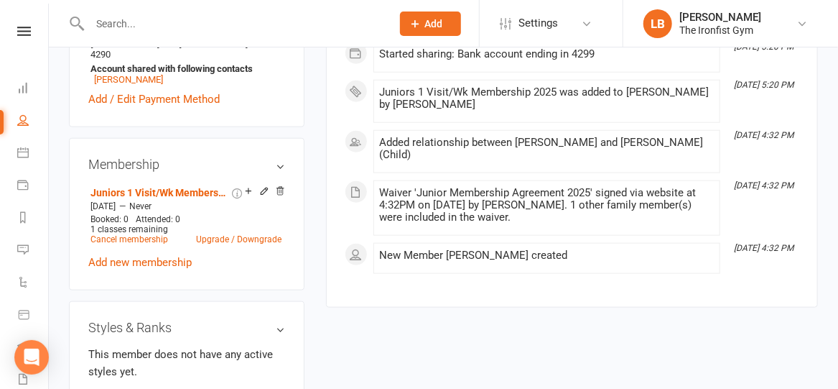
scroll to position [486, 0]
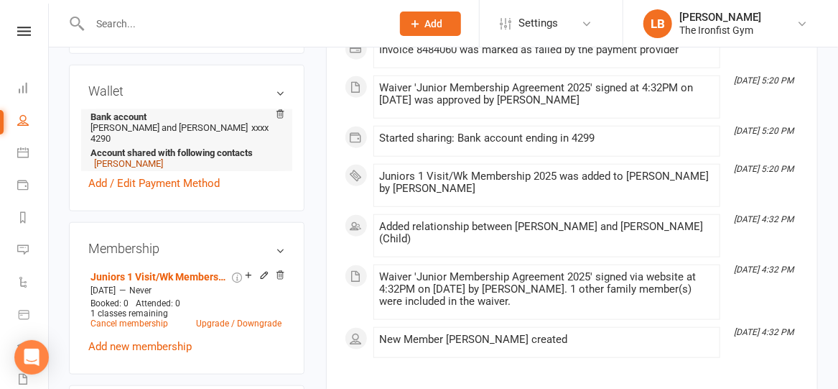
click at [133, 169] on link "[PERSON_NAME]" at bounding box center [128, 163] width 69 height 11
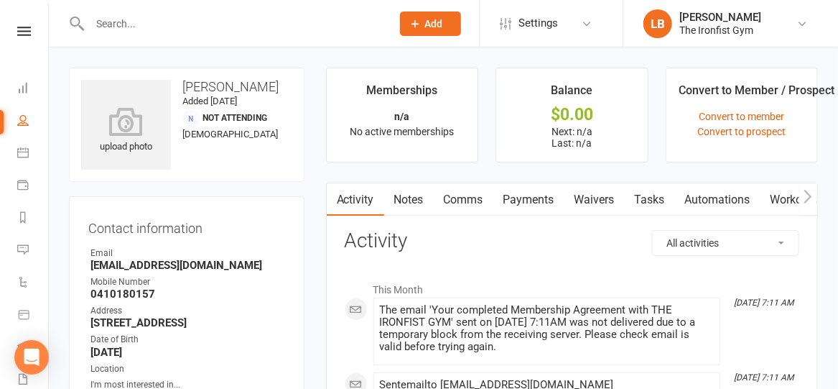
click at [535, 198] on link "Payments" at bounding box center [529, 199] width 71 height 33
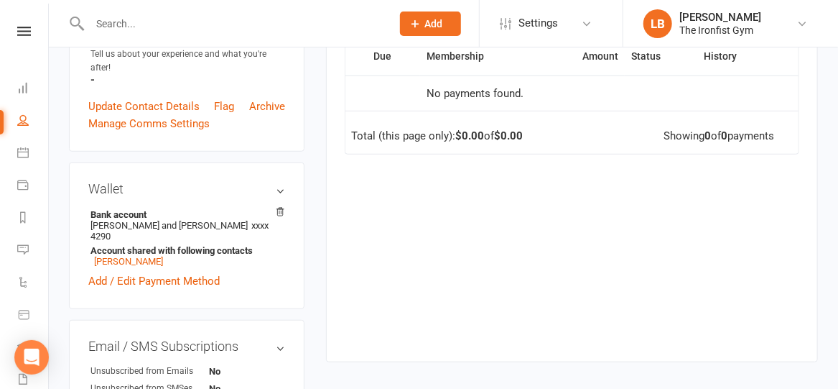
scroll to position [285, 0]
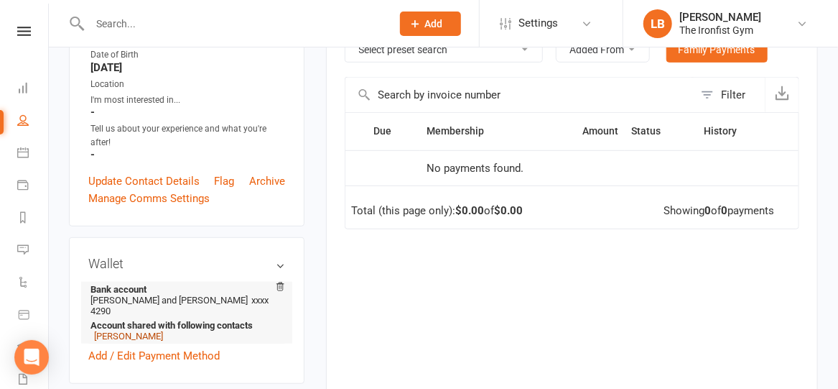
click at [147, 333] on link "[PERSON_NAME]" at bounding box center [128, 336] width 69 height 11
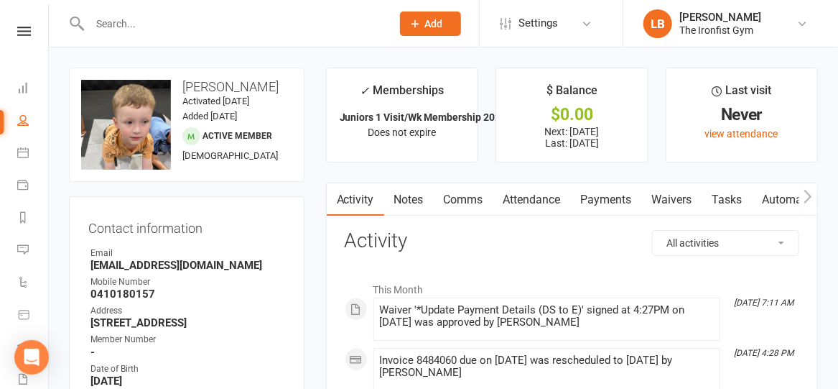
click at [600, 198] on link "Payments" at bounding box center [606, 199] width 71 height 33
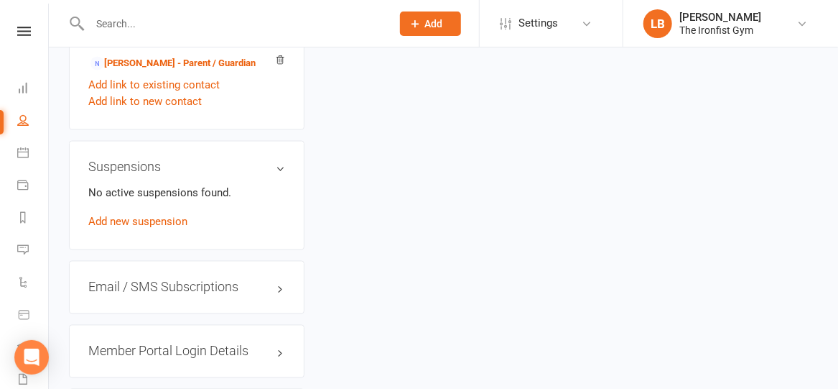
scroll to position [1000, 0]
